Goal: Task Accomplishment & Management: Manage account settings

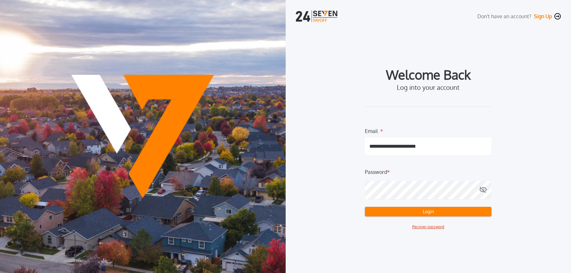
drag, startPoint x: 399, startPoint y: 211, endPoint x: 474, endPoint y: 216, distance: 75.5
click at [398, 211] on button "Login" at bounding box center [428, 212] width 126 height 10
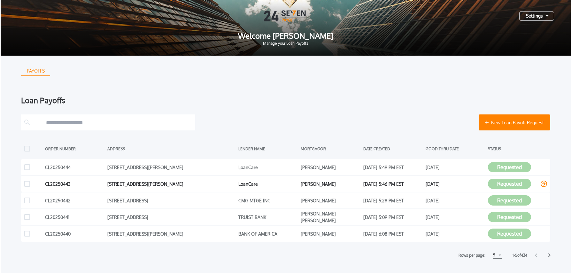
scroll to position [1, 0]
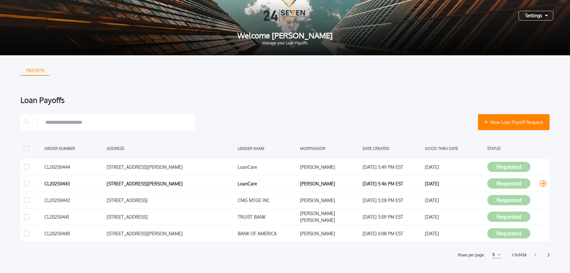
click at [544, 184] on icon at bounding box center [543, 183] width 6 height 6
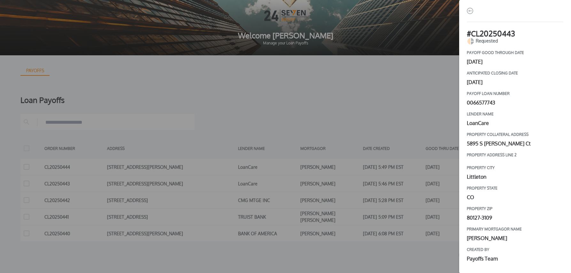
click at [372, 114] on div "# CL20250443 Requested payoff good through date [DATE] Anticipated closing date…" at bounding box center [285, 136] width 571 height 273
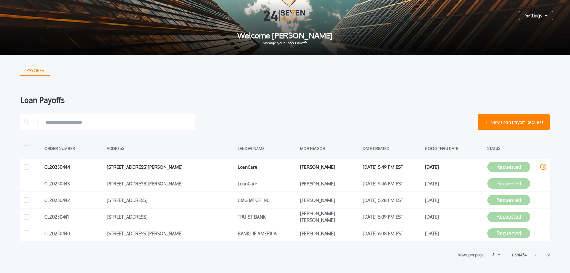
click at [544, 166] on icon at bounding box center [543, 166] width 6 height 6
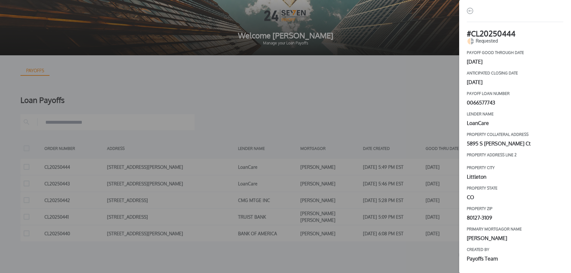
drag, startPoint x: 410, startPoint y: 94, endPoint x: 451, endPoint y: 76, distance: 44.6
click at [410, 94] on div "# CL20250444 Requested payoff good through date [DATE] Anticipated closing date…" at bounding box center [285, 136] width 571 height 273
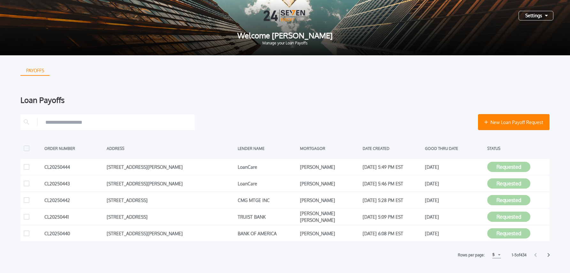
click at [526, 18] on div "Settings" at bounding box center [535, 16] width 35 height 10
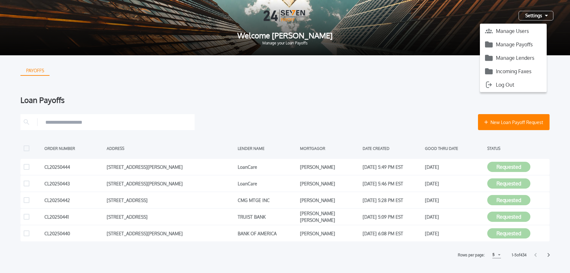
click at [525, 44] on button "Manage Payoffs" at bounding box center [513, 45] width 67 height 10
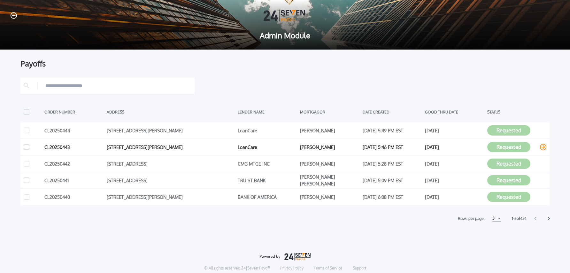
click at [542, 147] on icon at bounding box center [543, 147] width 6 height 6
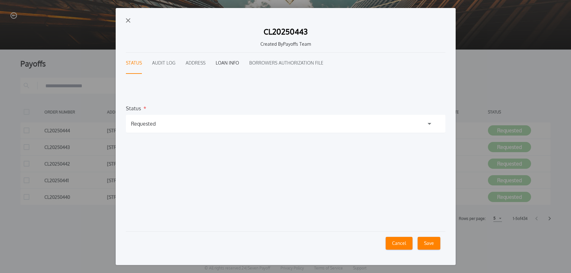
click at [225, 65] on button "Loan Info" at bounding box center [227, 63] width 23 height 21
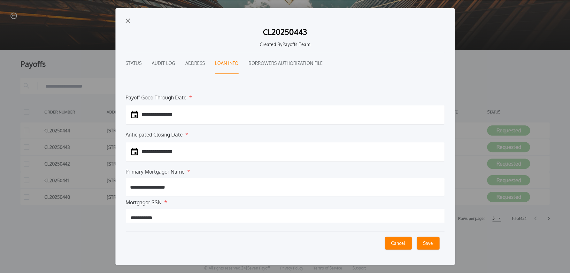
scroll to position [66, 0]
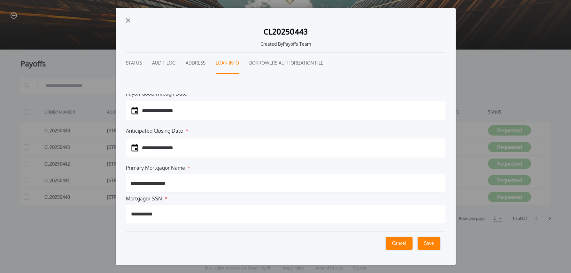
click at [127, 19] on img "button" at bounding box center [128, 20] width 4 height 4
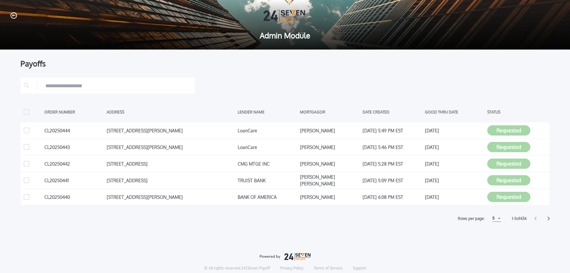
click at [436, 230] on div "Payoffs ORDER NUMBER ADDRESS LENDER NAME [PERSON_NAME] DATE CREATED GOOD THRU D…" at bounding box center [285, 178] width 570 height 259
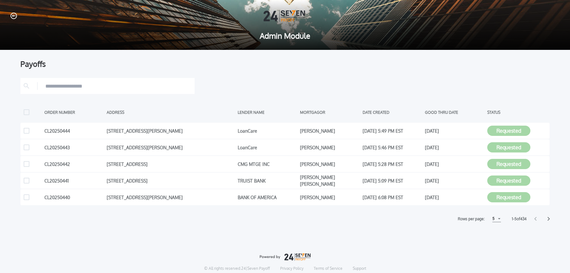
click at [494, 100] on div "ORDER NUMBER ADDRESS LENDER NAME [PERSON_NAME] DATE CREATED GOOD THRU DATE STAT…" at bounding box center [284, 150] width 529 height 144
click at [538, 149] on div "Requested" at bounding box center [516, 147] width 59 height 10
click at [544, 147] on icon at bounding box center [543, 147] width 6 height 6
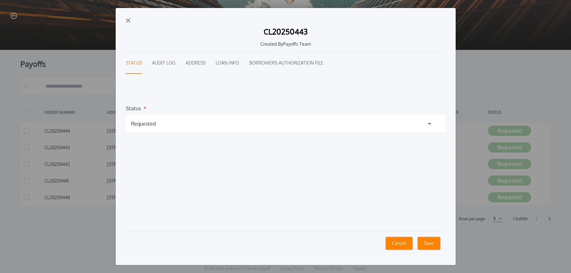
click at [143, 122] on div "Requested" at bounding box center [143, 124] width 25 height 8
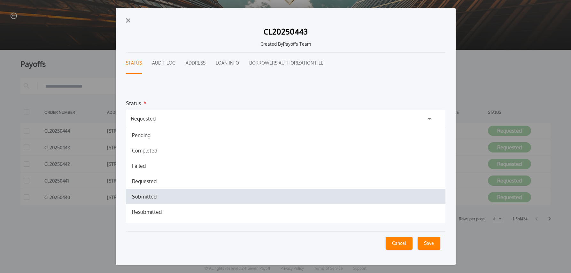
scroll to position [5, 0]
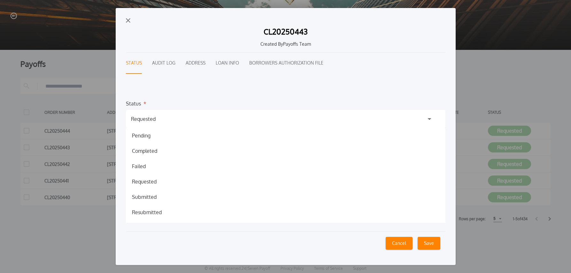
click at [144, 197] on h1 "Submitted" at bounding box center [144, 197] width 35 height 8
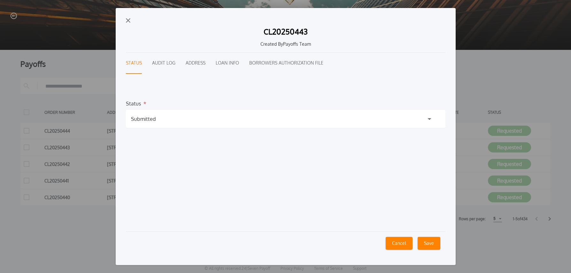
click at [432, 244] on button "Save" at bounding box center [428, 243] width 23 height 13
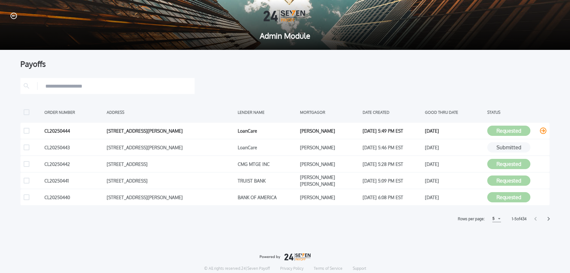
click at [541, 131] on icon at bounding box center [543, 130] width 6 height 6
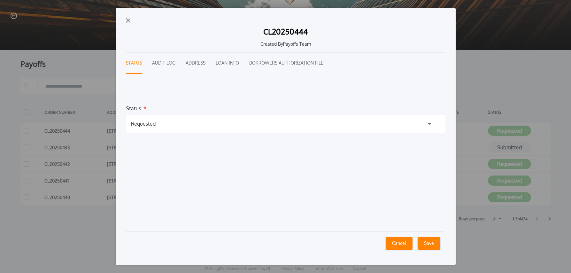
click at [162, 124] on div "Requested" at bounding box center [285, 124] width 319 height 18
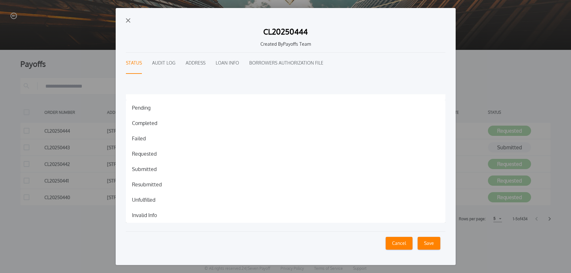
click at [142, 212] on h1 "Invalid Info" at bounding box center [144, 215] width 35 height 8
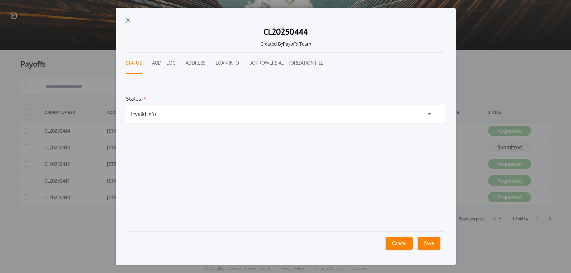
click at [429, 244] on button "Save" at bounding box center [428, 243] width 23 height 13
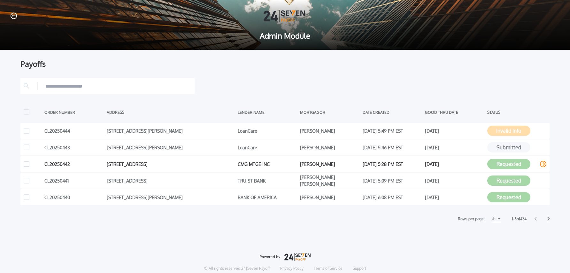
click at [543, 162] on icon at bounding box center [543, 164] width 6 height 6
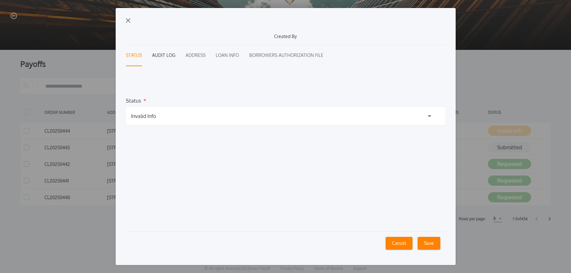
click at [160, 54] on button "Audit Log" at bounding box center [163, 55] width 23 height 21
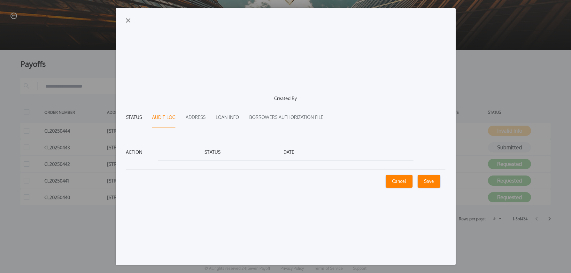
click at [128, 119] on button "Status" at bounding box center [134, 117] width 16 height 21
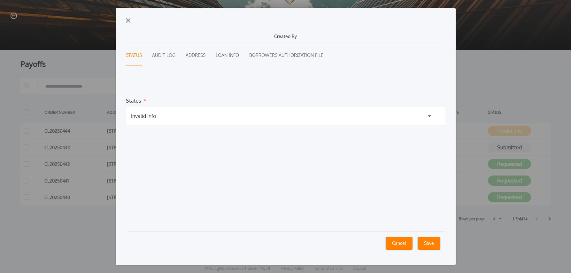
click at [161, 54] on button "Audit Log" at bounding box center [163, 55] width 23 height 21
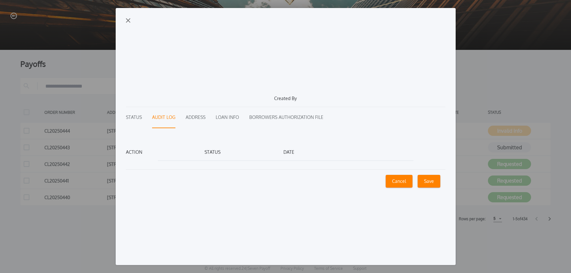
click at [126, 19] on img "button" at bounding box center [128, 20] width 4 height 4
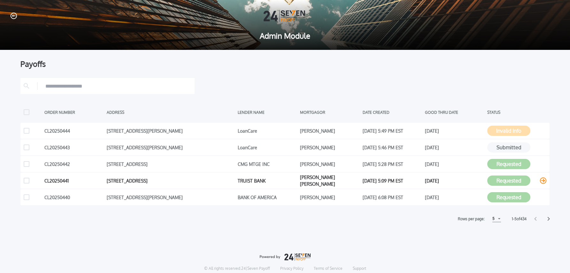
click at [541, 180] on icon at bounding box center [543, 180] width 6 height 6
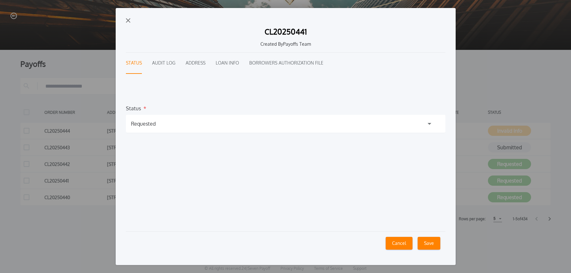
click at [167, 61] on button "Audit Log" at bounding box center [163, 63] width 23 height 21
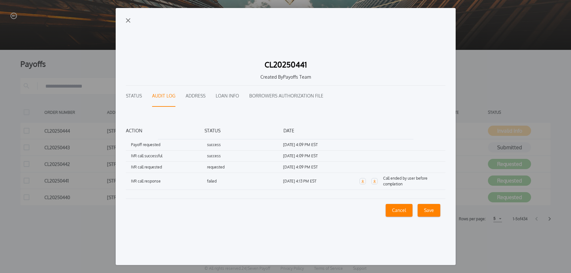
click at [127, 20] on img "button" at bounding box center [128, 20] width 4 height 4
